Goal: Check status: Check status

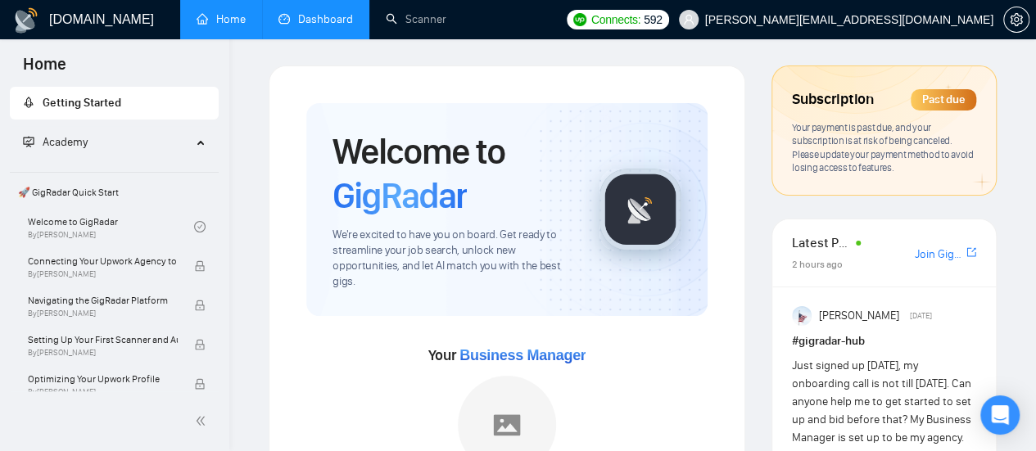
click at [329, 15] on link "Dashboard" at bounding box center [315, 19] width 75 height 14
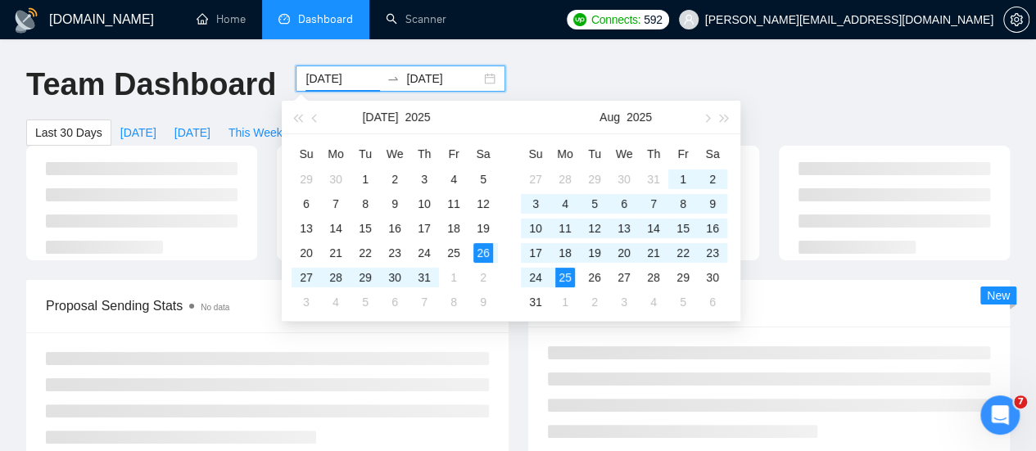
click at [354, 81] on input "[DATE]" at bounding box center [343, 79] width 75 height 18
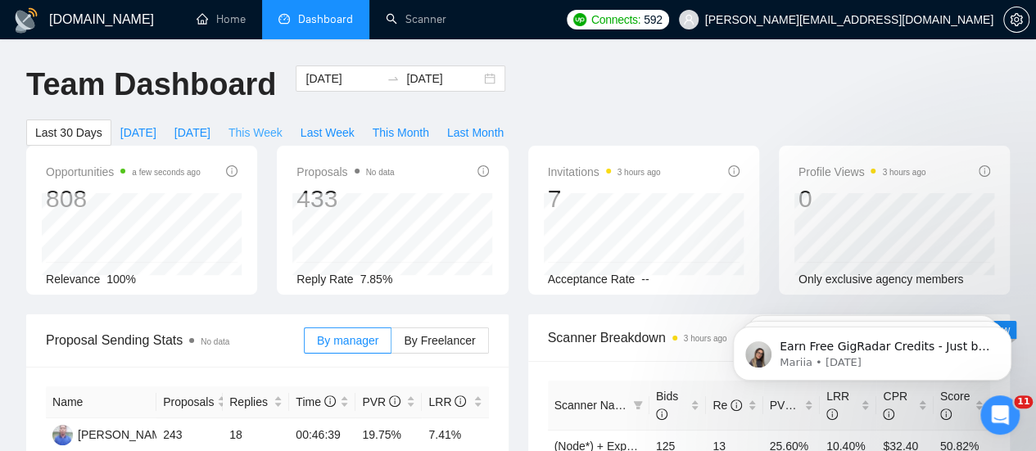
click at [283, 124] on span "This Week" at bounding box center [256, 133] width 54 height 18
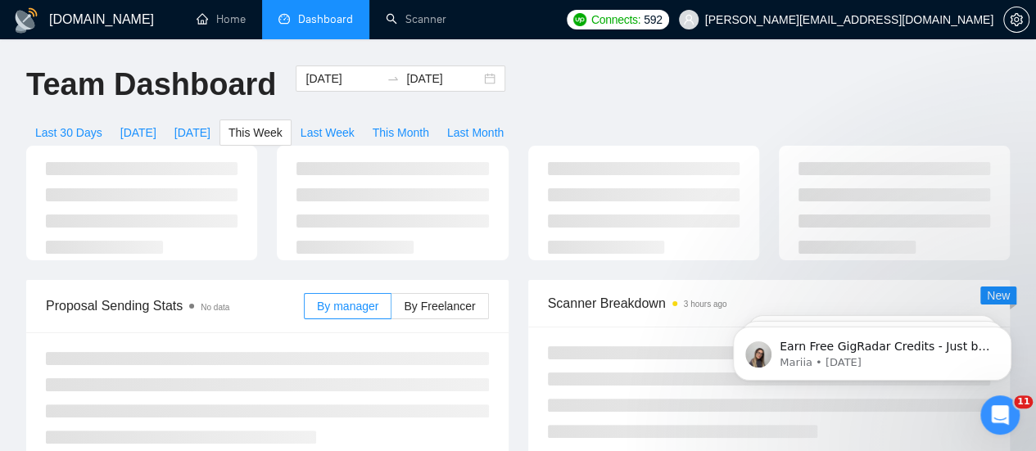
type input "[DATE]"
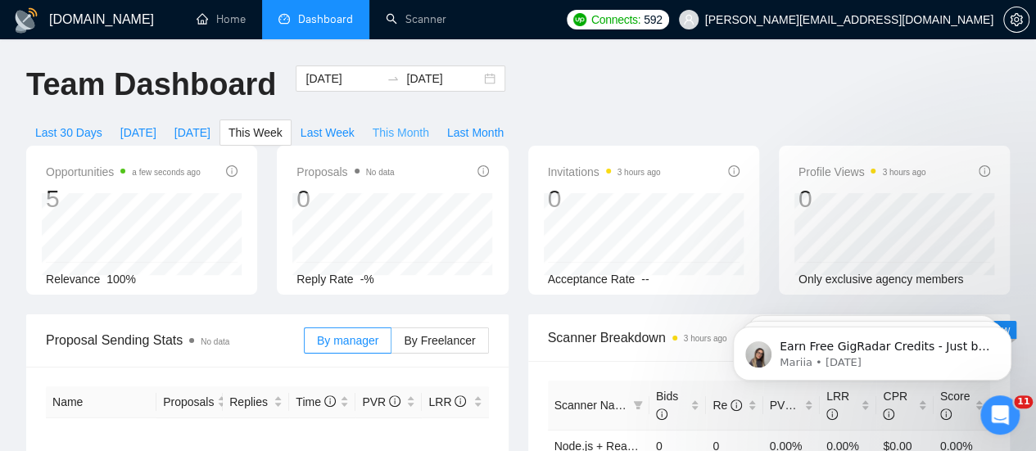
click at [429, 124] on span "This Month" at bounding box center [401, 133] width 57 height 18
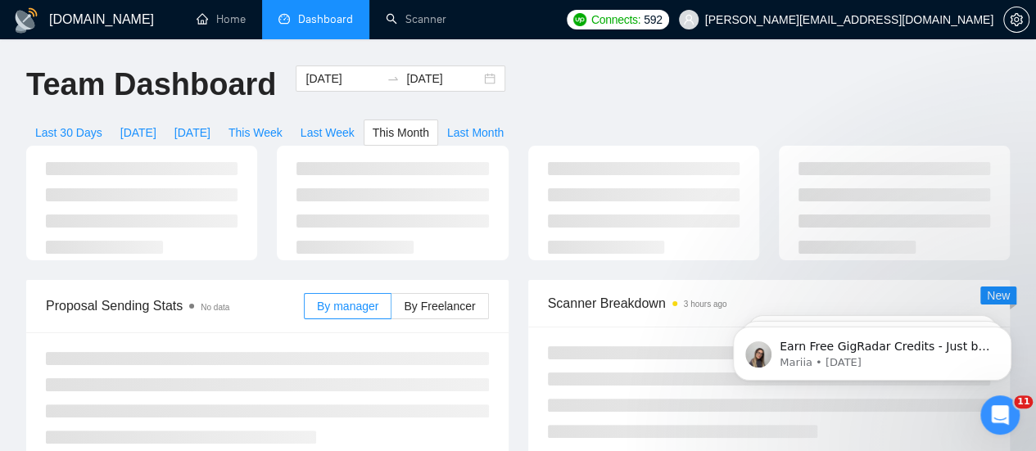
type input "[DATE]"
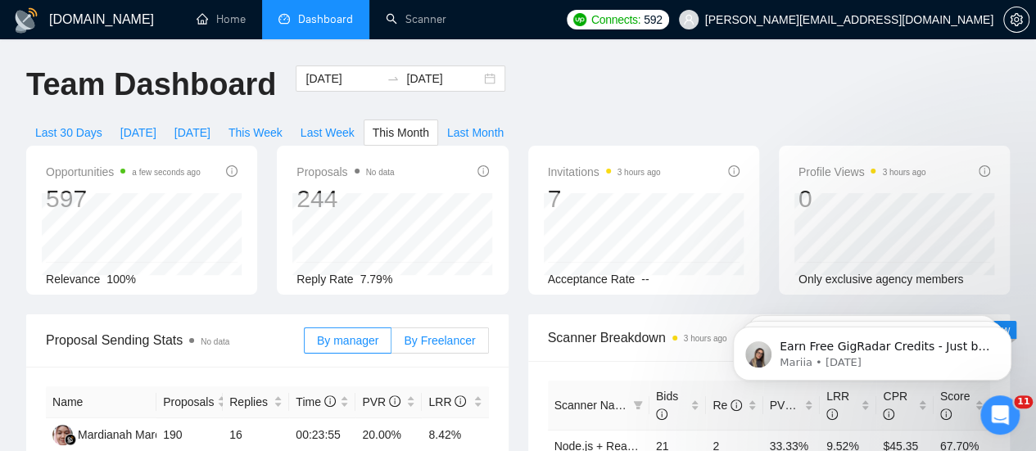
click at [428, 334] on span "By Freelancer" at bounding box center [439, 340] width 71 height 13
click at [392, 345] on input "By Freelancer" at bounding box center [392, 345] width 0 height 0
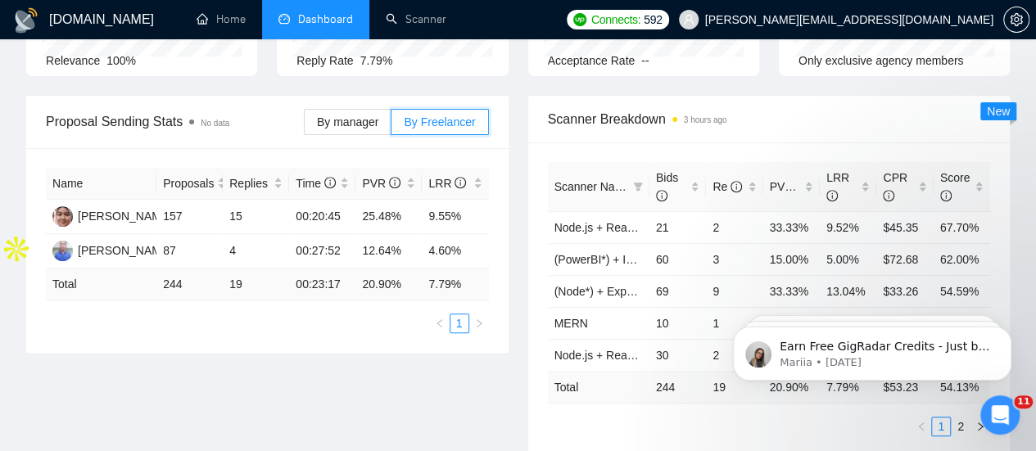
scroll to position [220, 0]
